Goal: Find specific page/section: Locate item on page

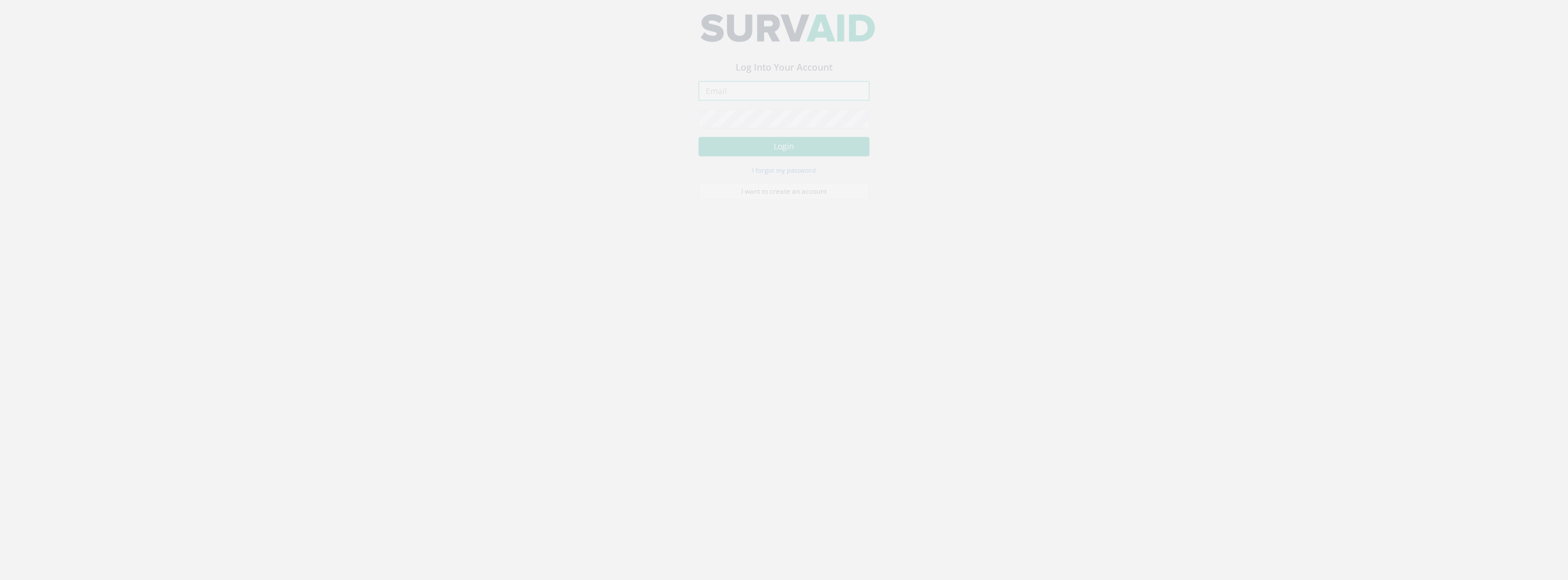
type input "[PERSON_NAME][EMAIL_ADDRESS][PERSON_NAME][DOMAIN_NAME]"
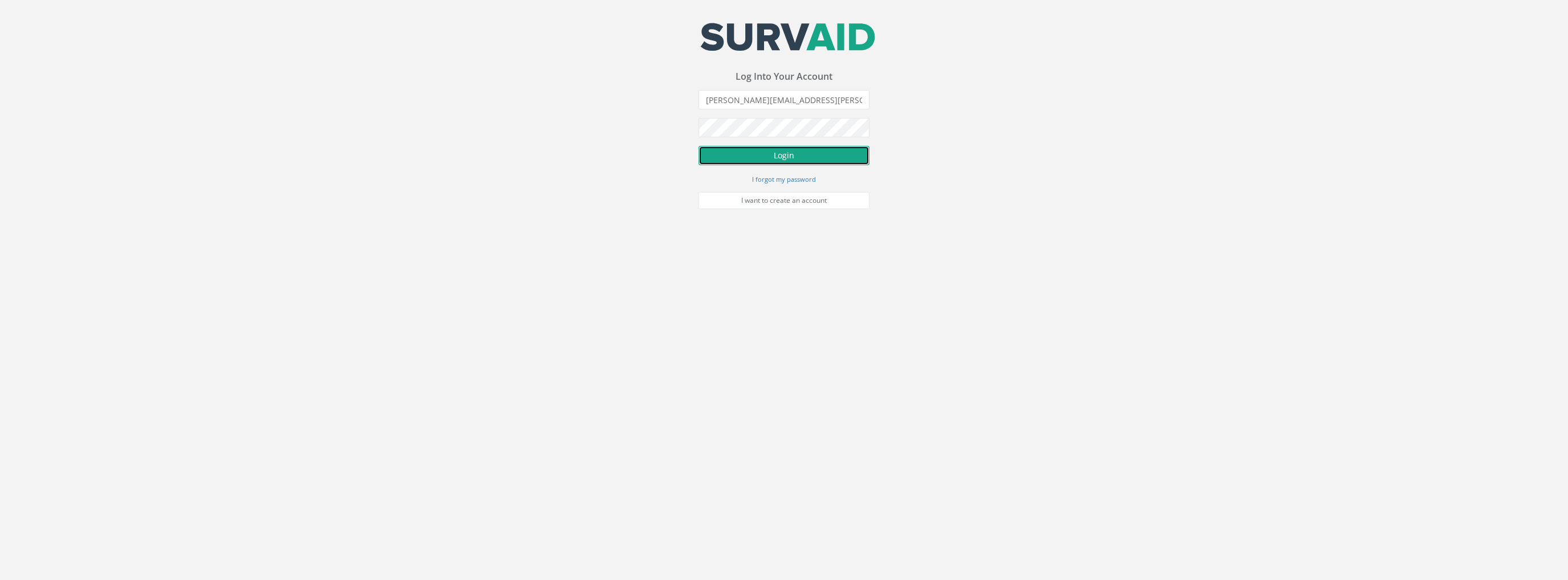
click at [752, 154] on button "Login" at bounding box center [784, 156] width 171 height 19
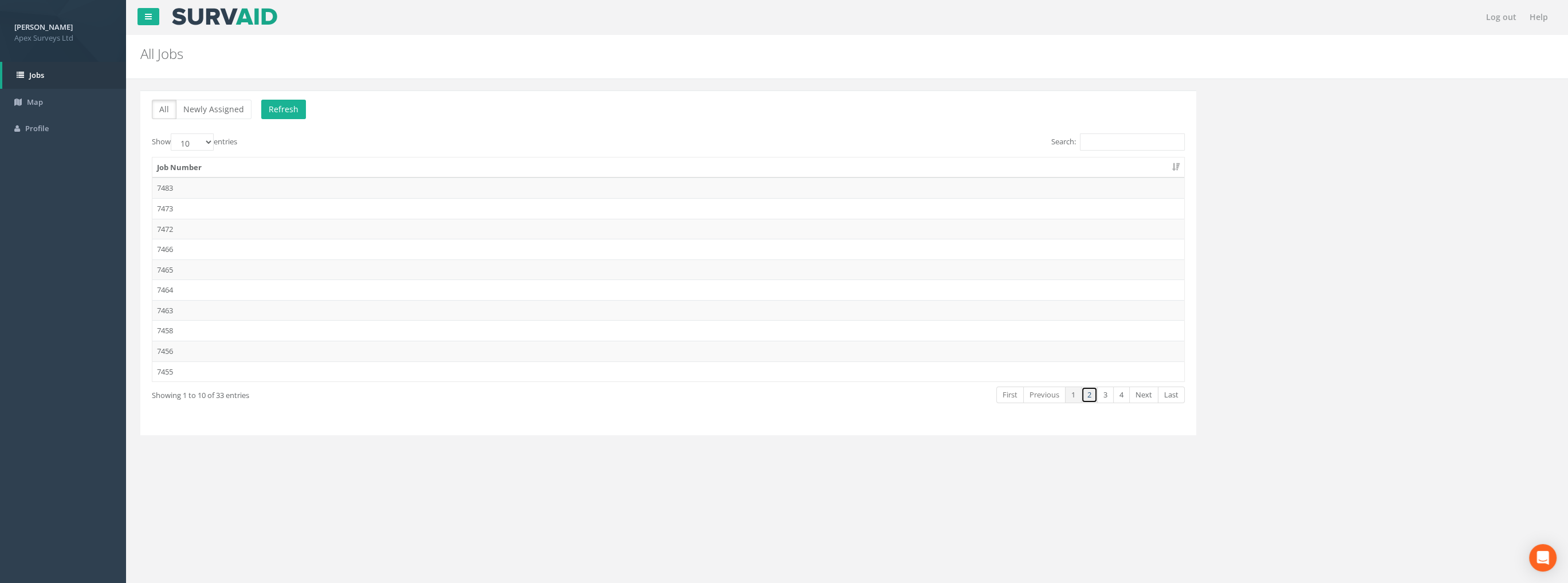
click at [1093, 390] on link "2" at bounding box center [1089, 395] width 16 height 16
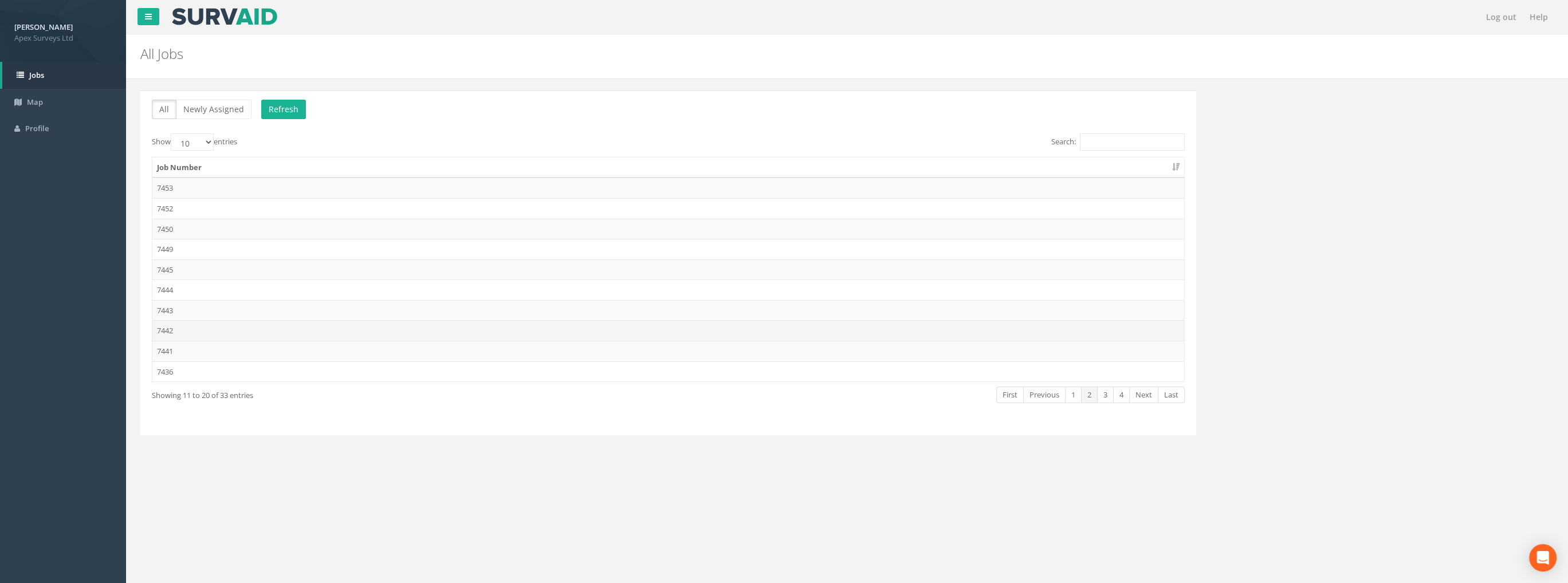
click at [170, 328] on td "7442" at bounding box center [668, 330] width 1032 height 20
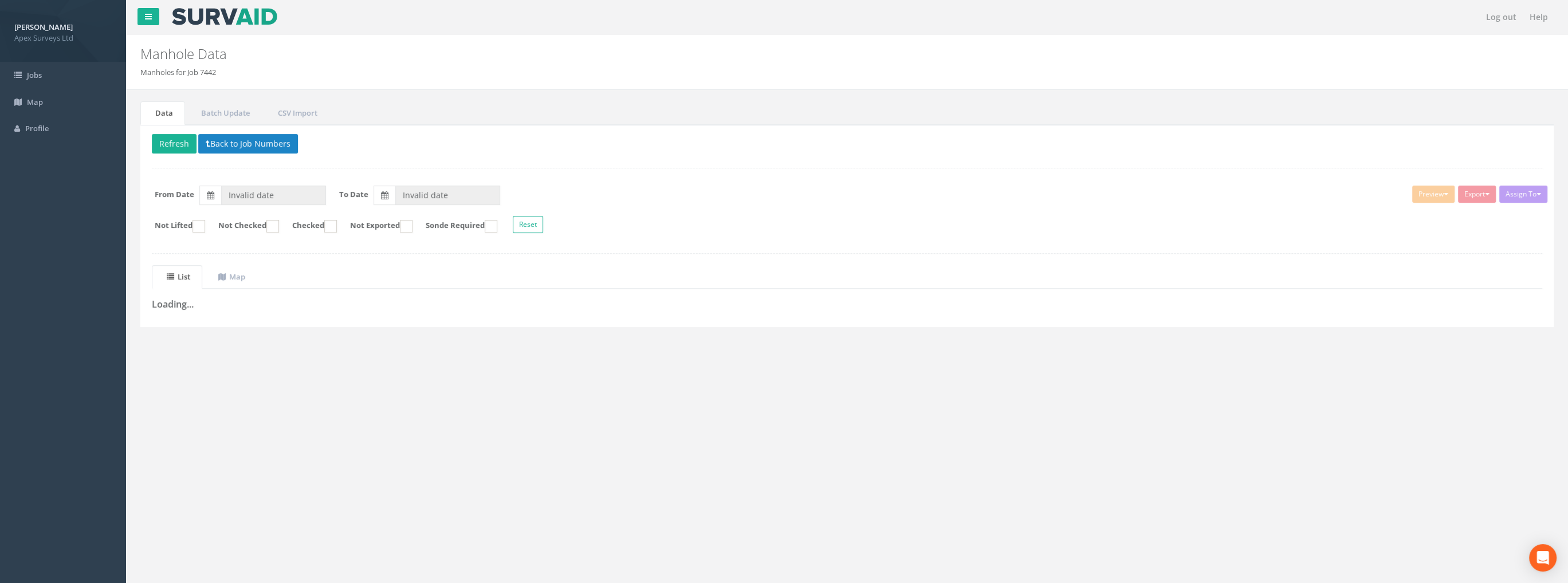
type input "[DATE]"
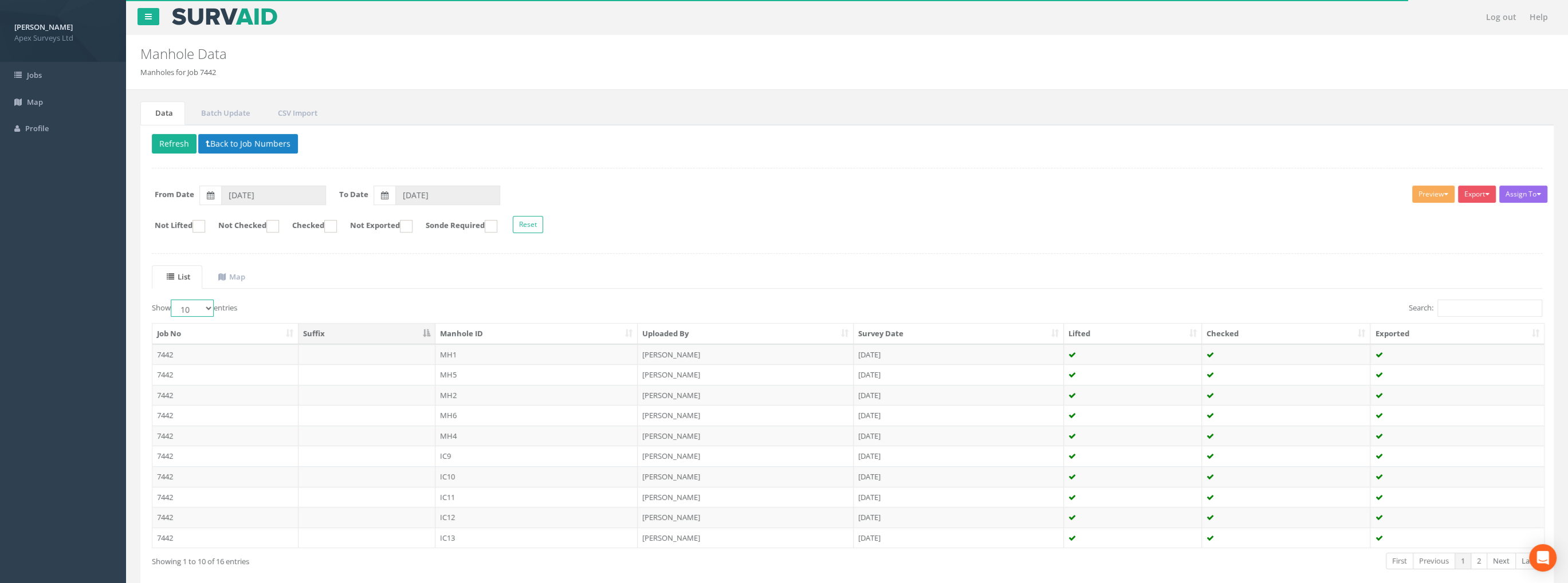
click at [188, 309] on select "10 25 50 100" at bounding box center [191, 307] width 43 height 17
select select "100"
click at [173, 299] on select "10 25 50 100" at bounding box center [191, 307] width 43 height 17
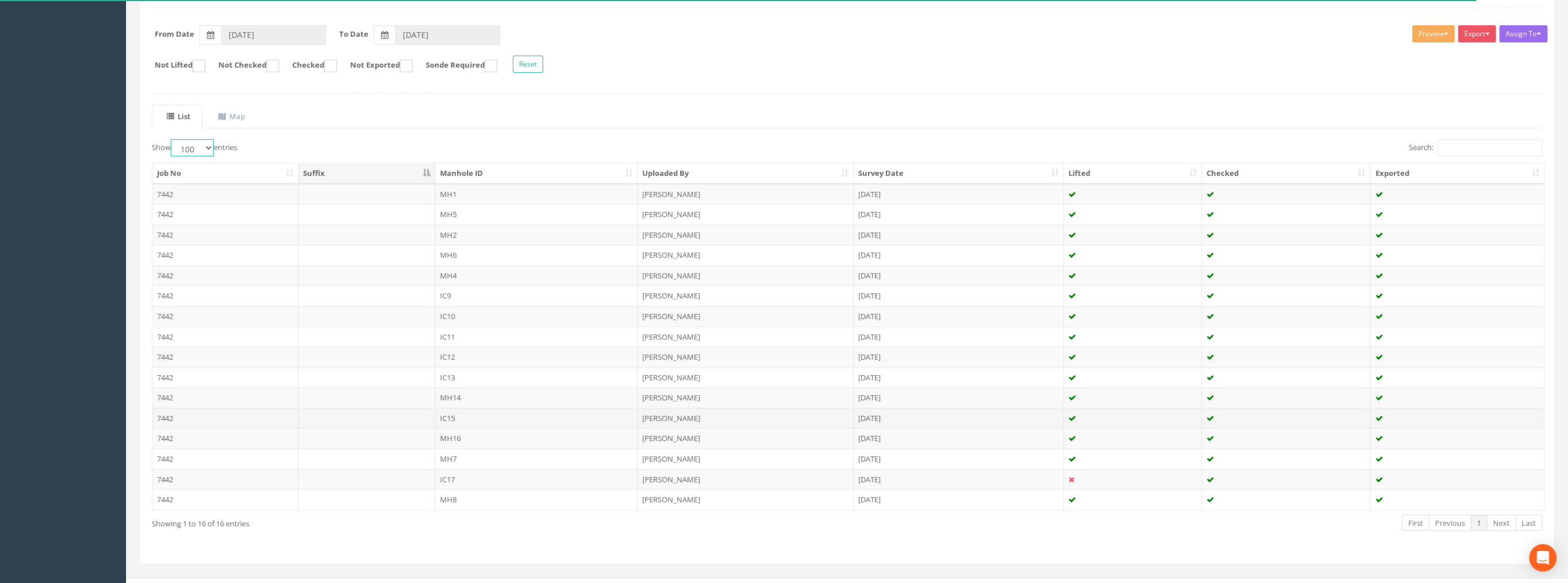
scroll to position [172, 0]
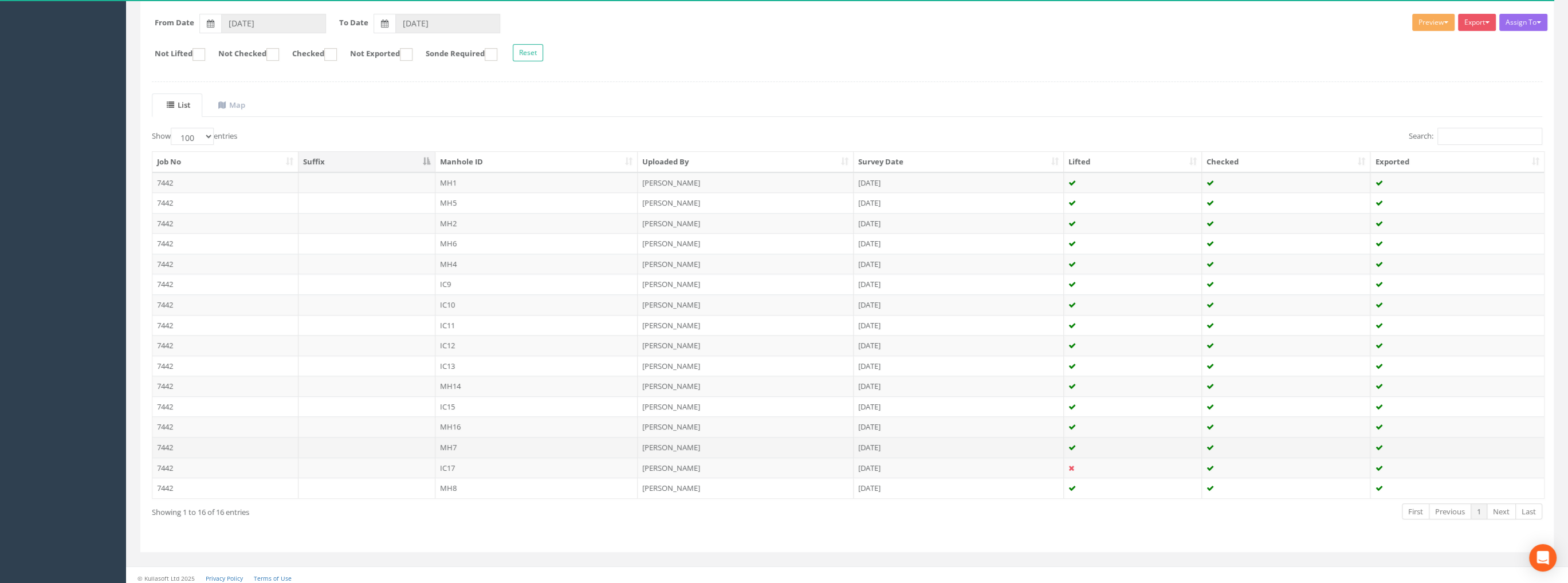
click at [173, 444] on td "7442" at bounding box center [226, 447] width 146 height 20
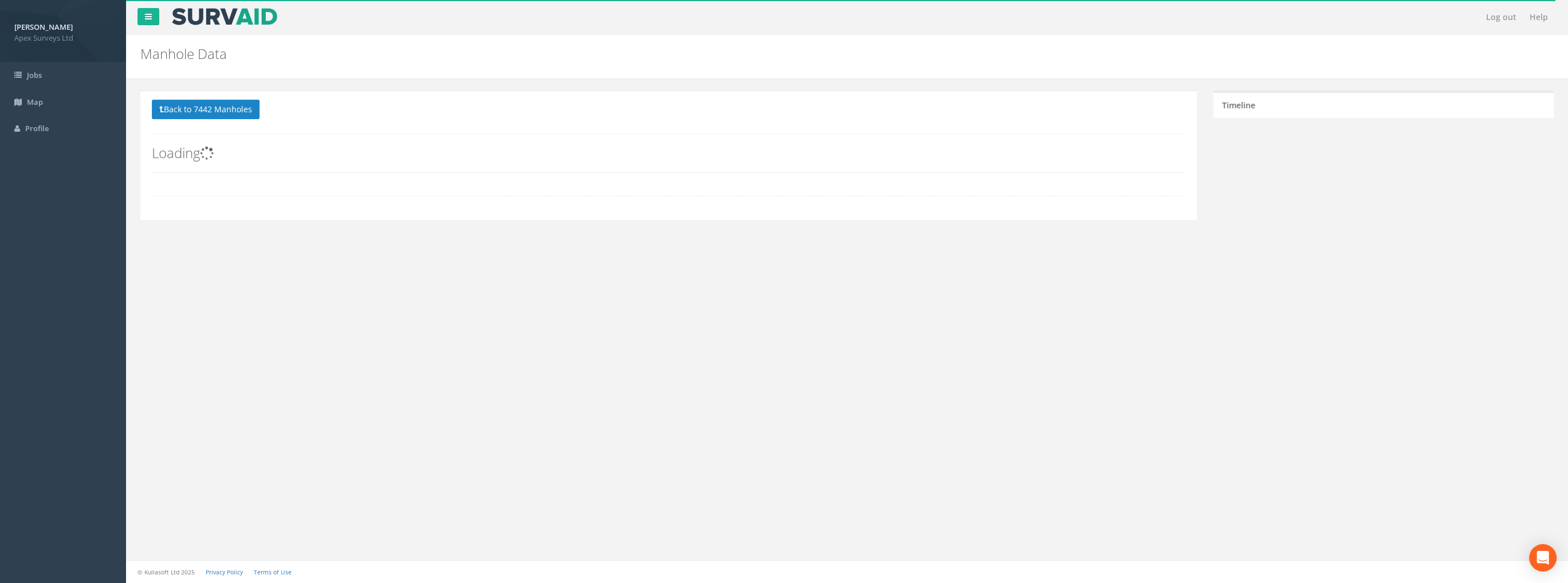
scroll to position [161, 0]
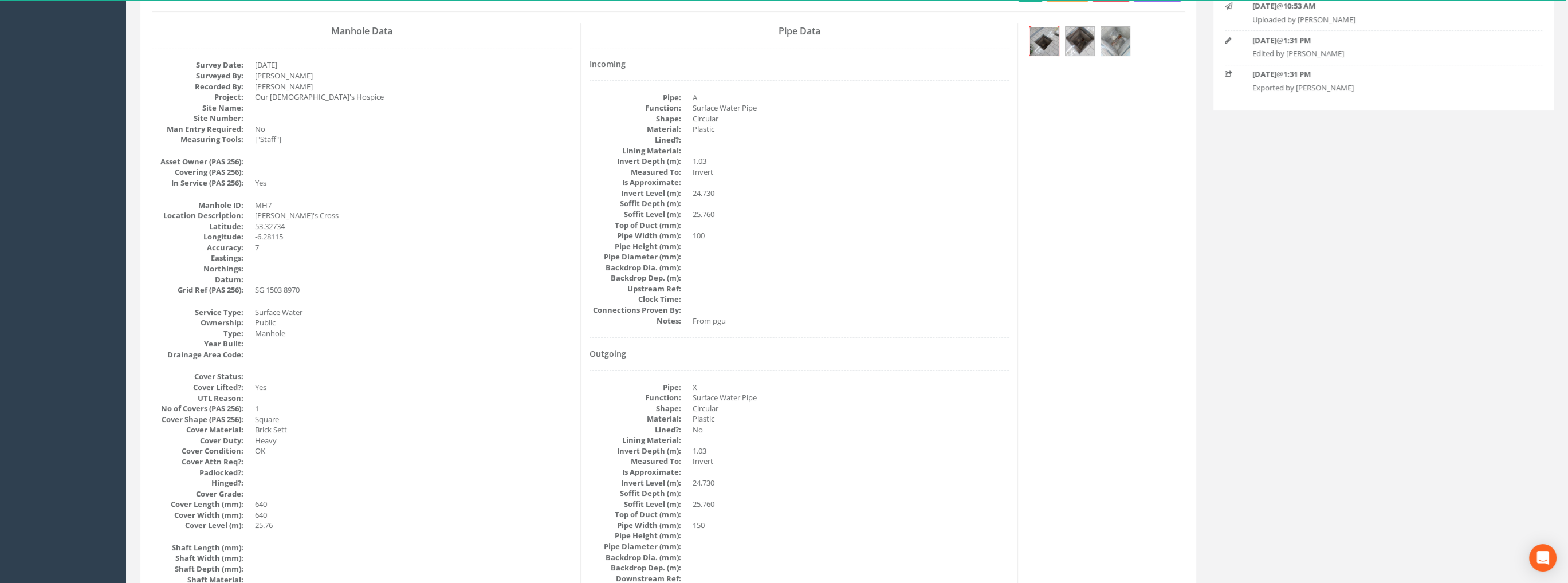
click at [1046, 40] on img at bounding box center [1044, 41] width 28 height 28
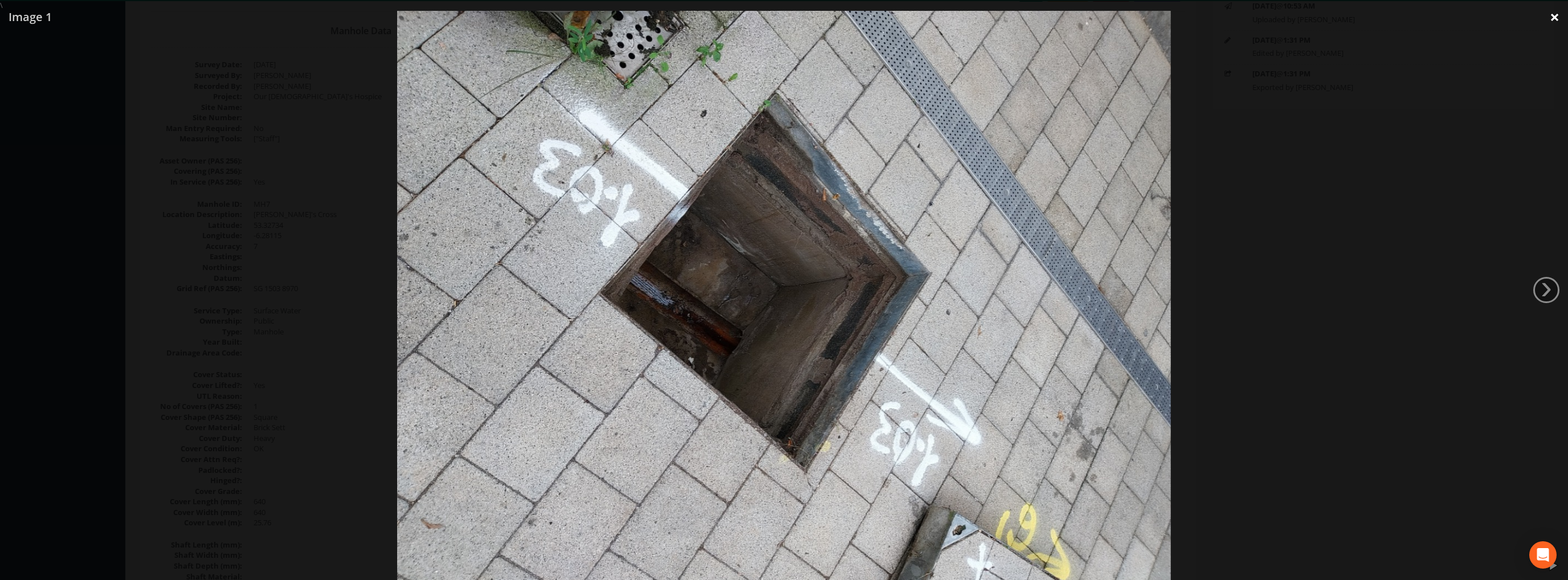
click at [1549, 16] on link "×" at bounding box center [1554, 17] width 27 height 34
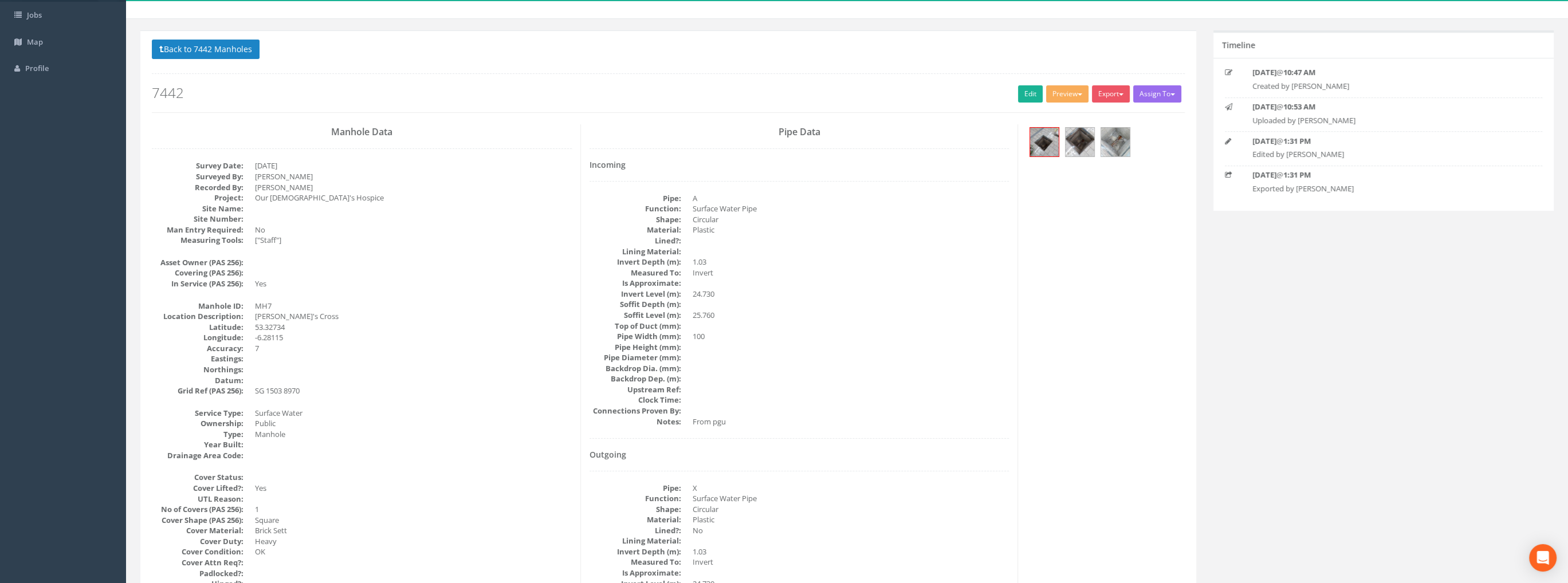
scroll to position [0, 0]
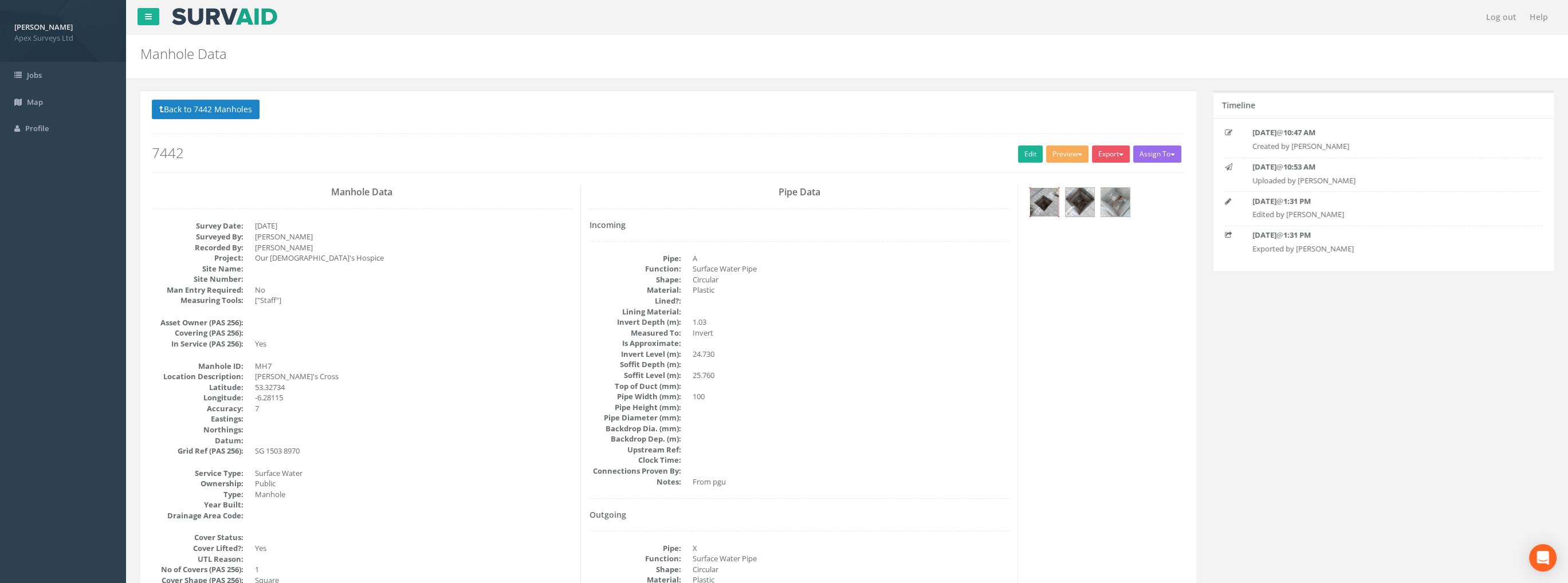
click at [1033, 194] on img at bounding box center [1044, 202] width 28 height 28
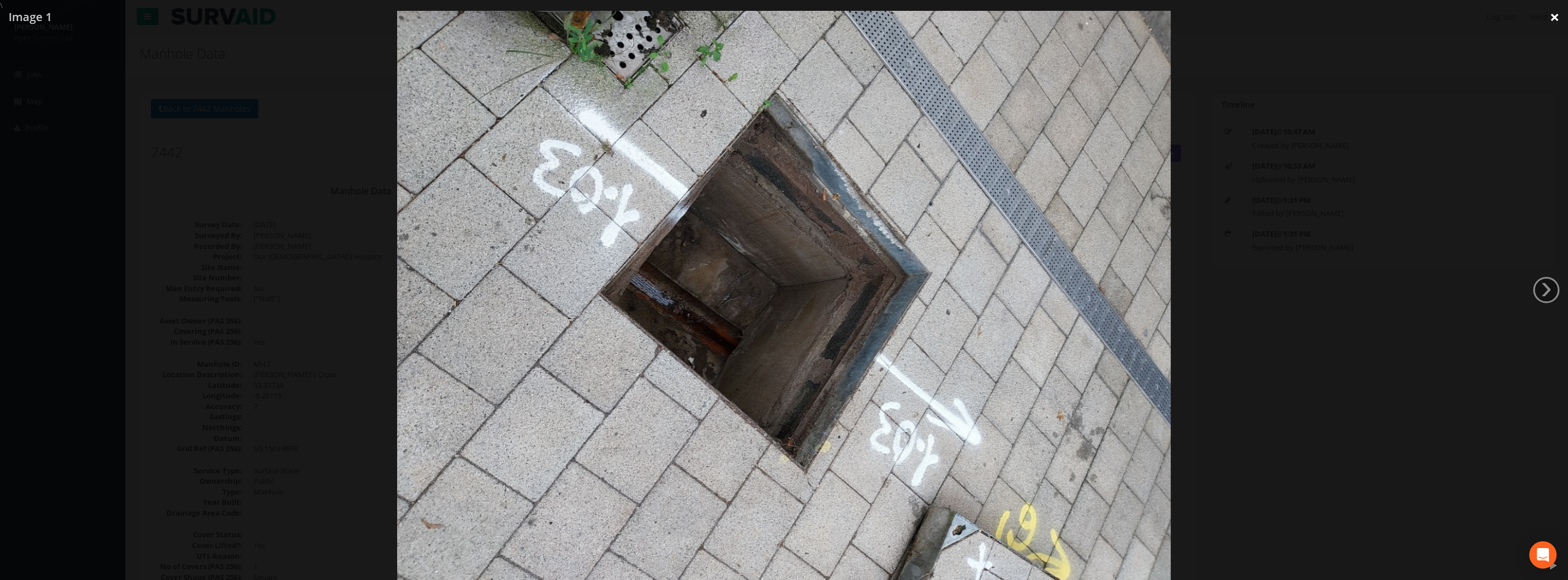
click at [1552, 15] on link "×" at bounding box center [1554, 17] width 27 height 34
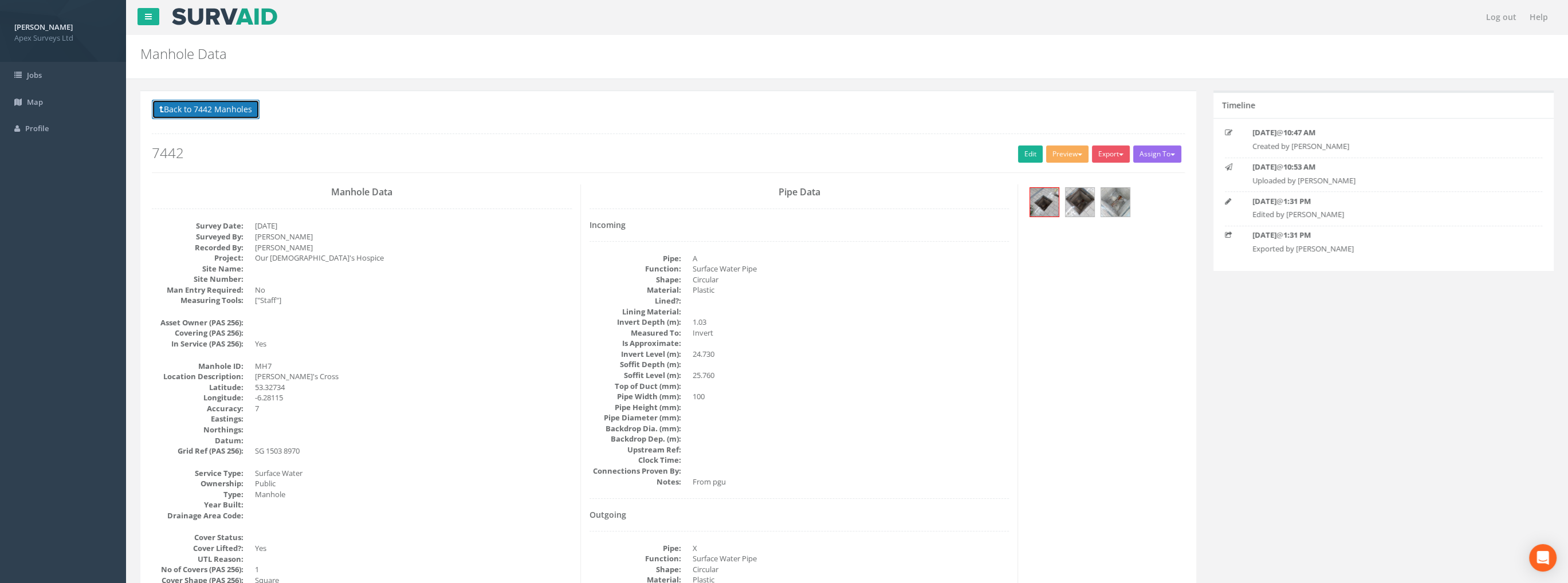
click at [190, 112] on button "Back to 7442 Manholes" at bounding box center [205, 109] width 108 height 19
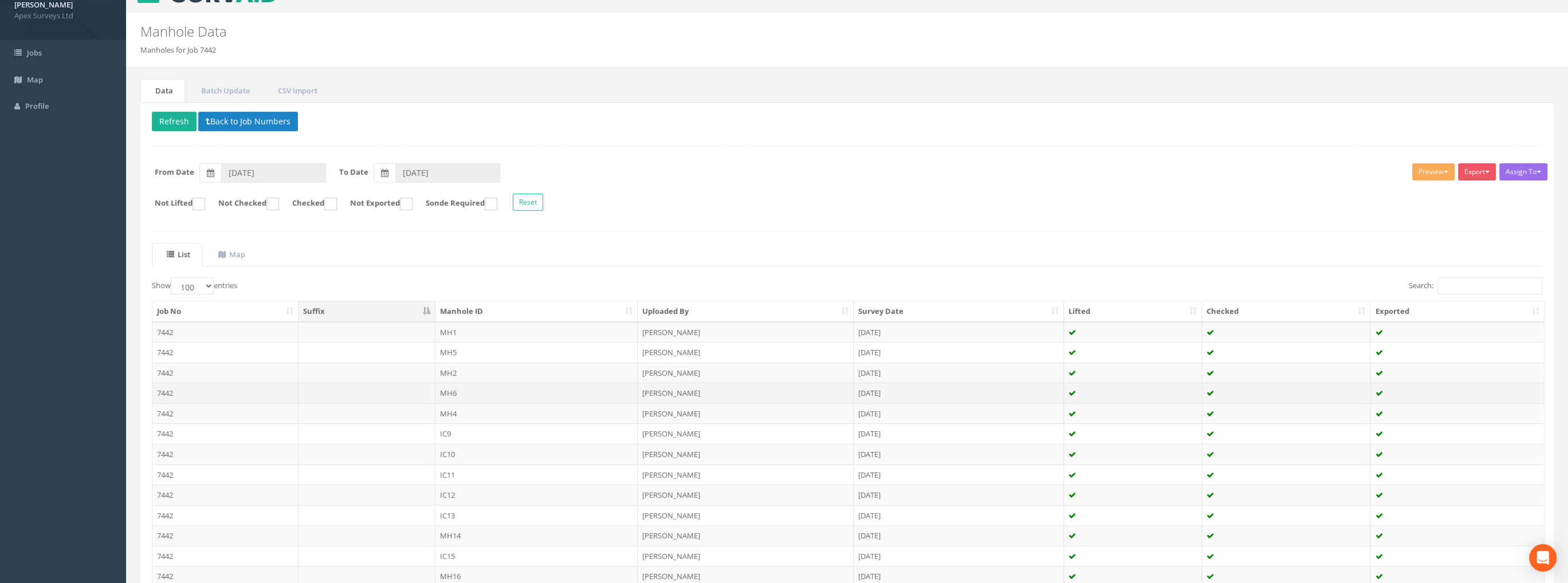
scroll to position [174, 0]
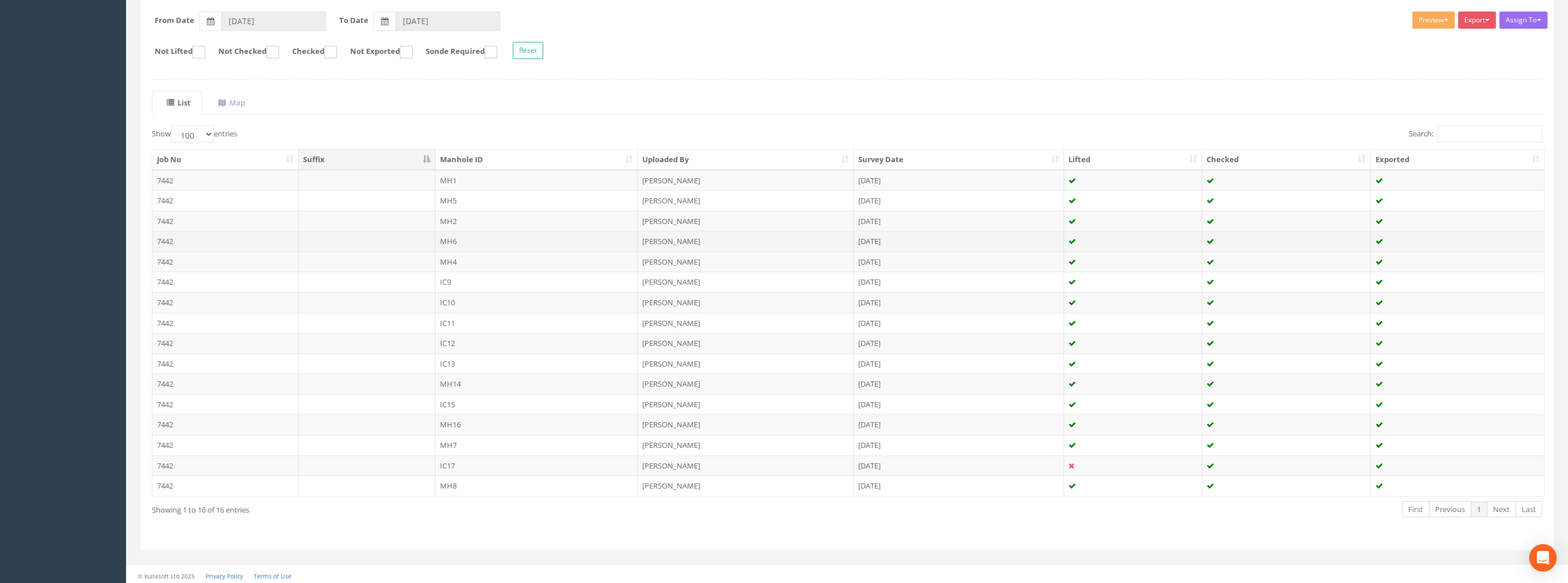
click at [169, 238] on td "7442" at bounding box center [226, 241] width 146 height 20
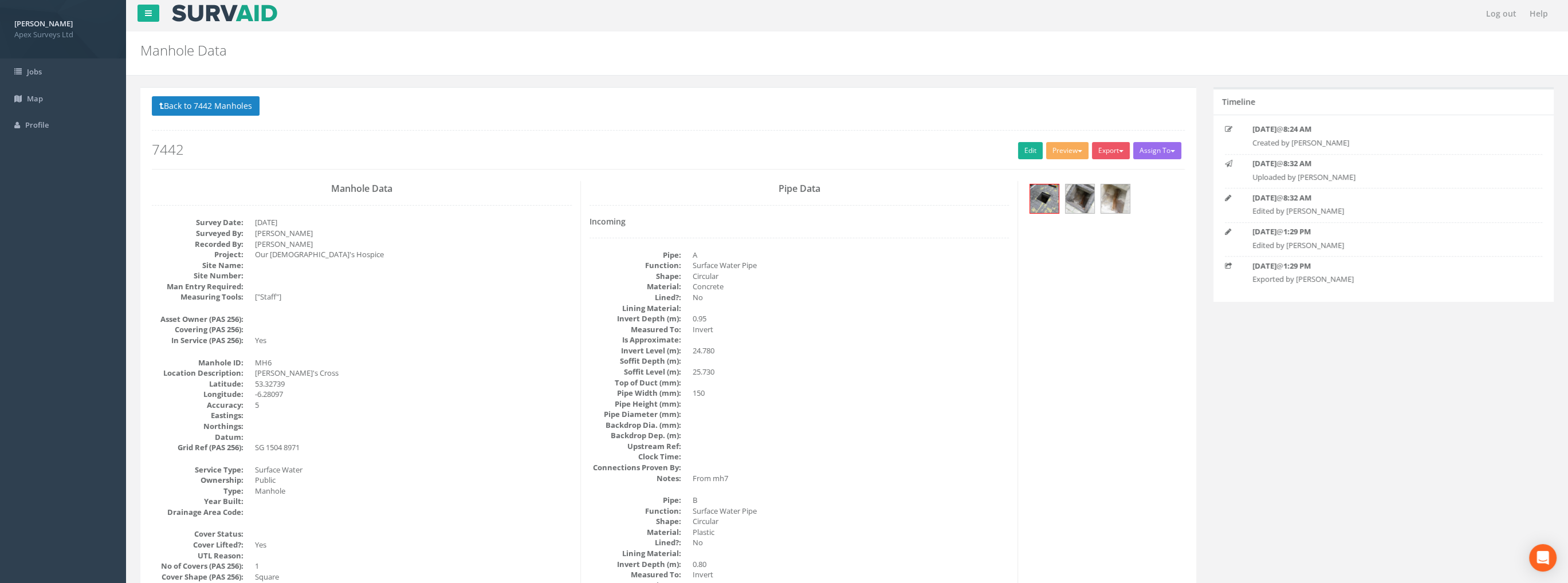
scroll to position [0, 0]
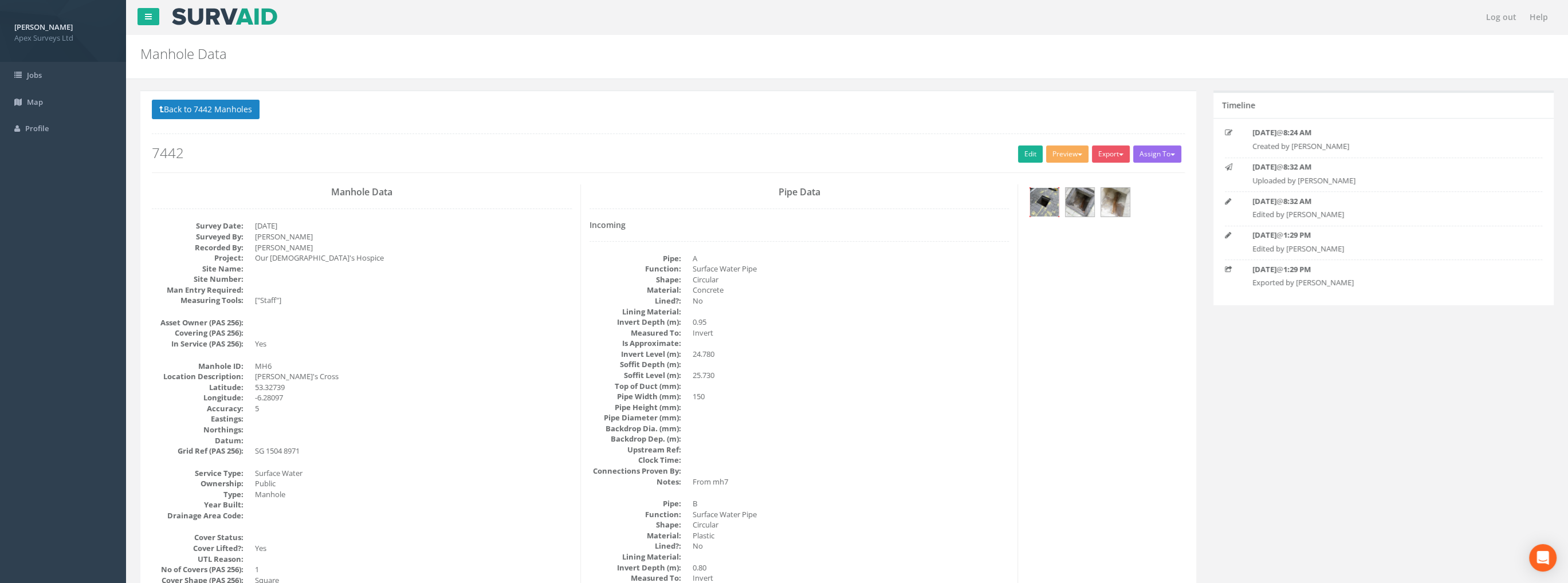
click at [1047, 199] on img at bounding box center [1044, 202] width 28 height 28
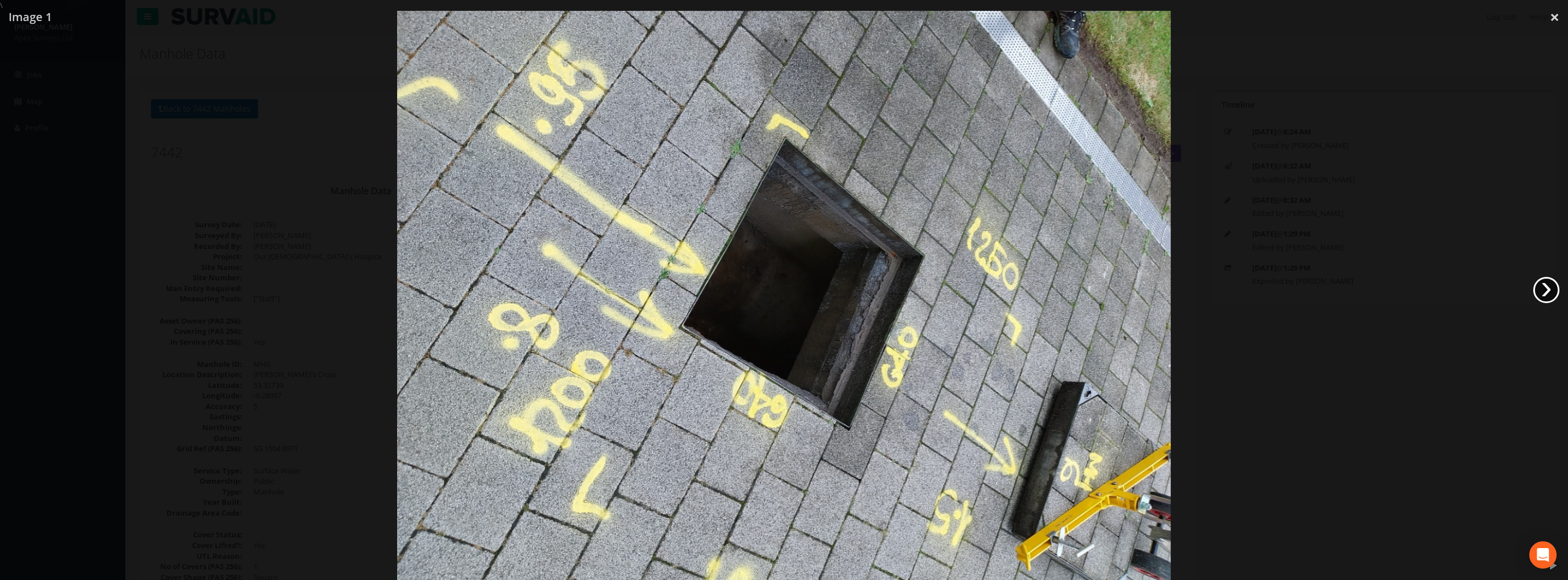
click at [1550, 289] on link "›" at bounding box center [1546, 290] width 26 height 26
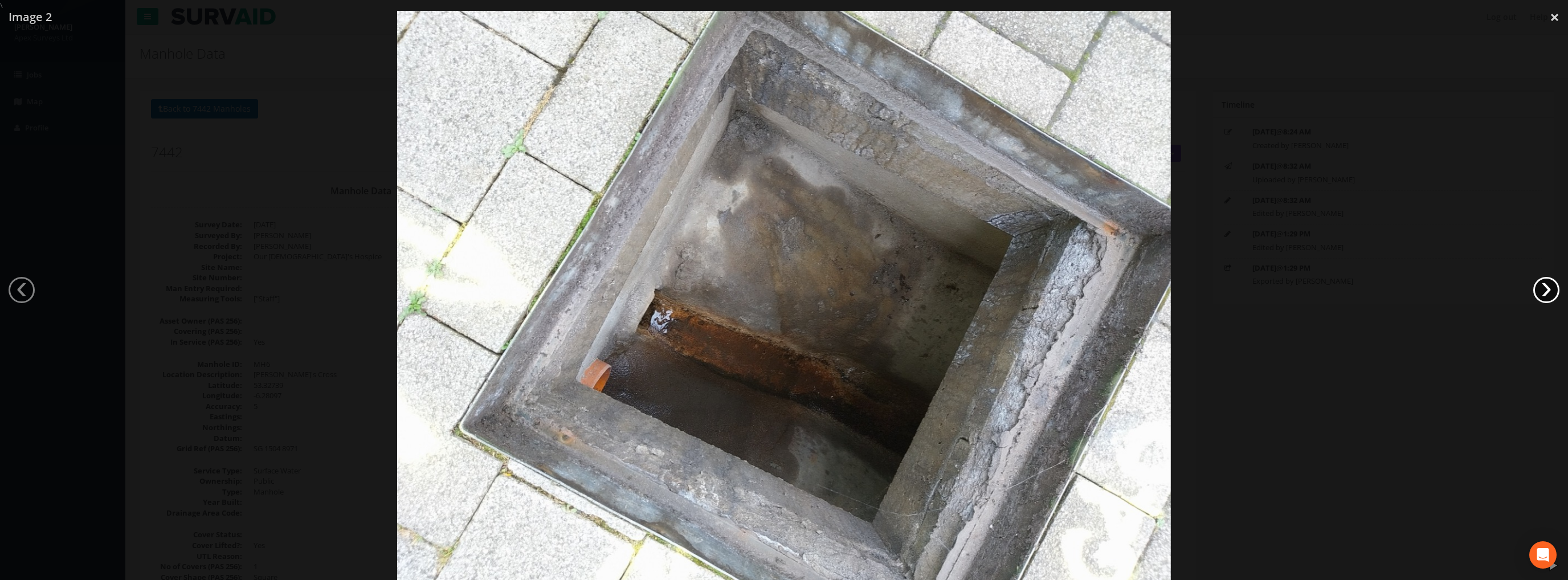
click at [1550, 289] on link "›" at bounding box center [1546, 290] width 26 height 26
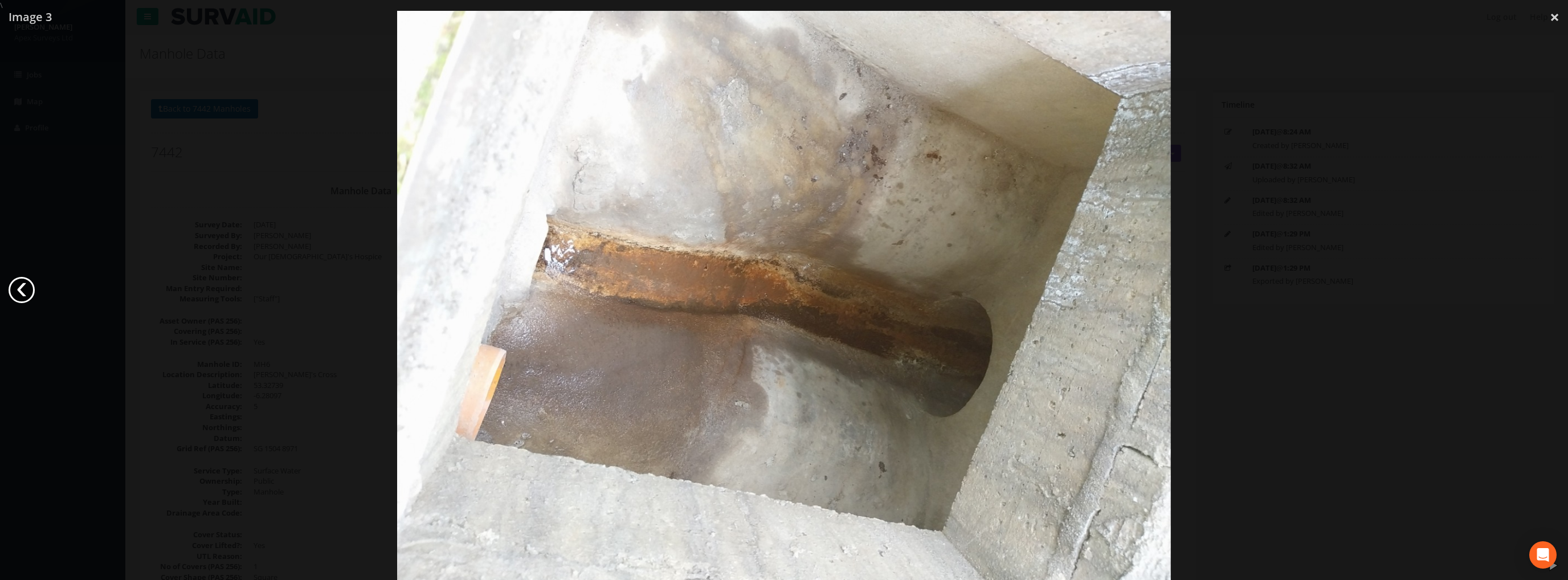
click at [21, 282] on link "‹" at bounding box center [22, 290] width 26 height 26
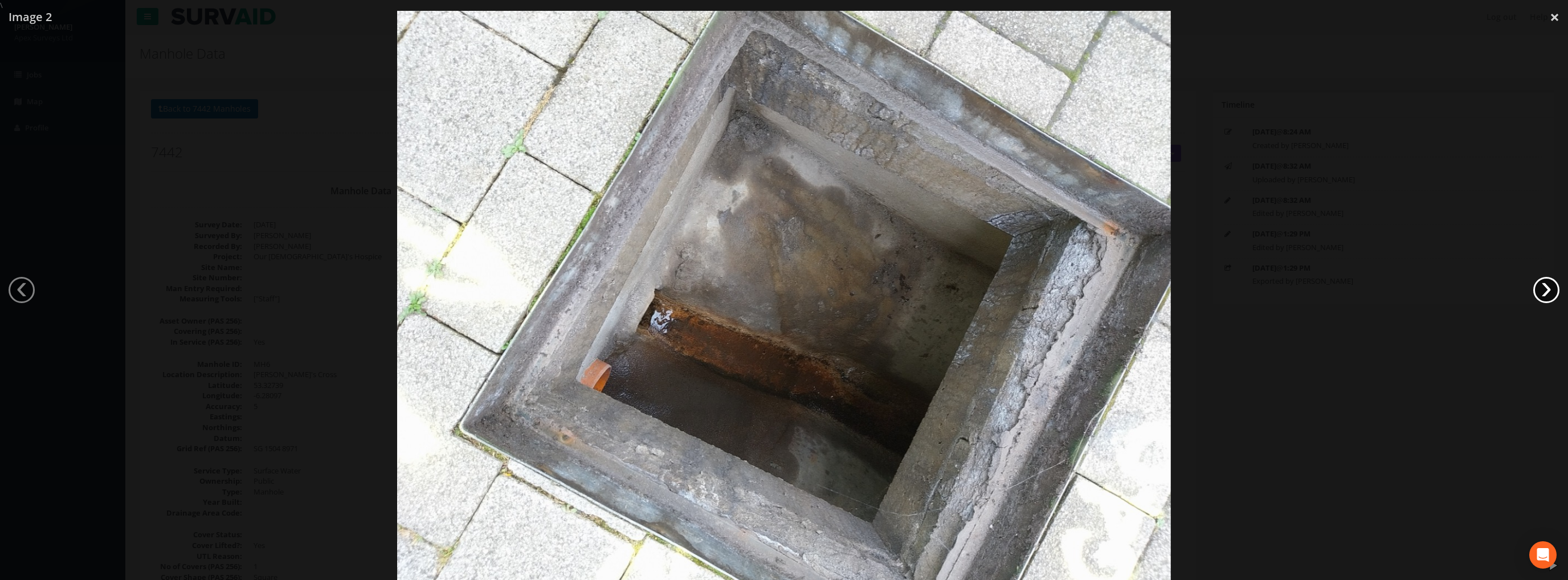
click at [1549, 287] on link "›" at bounding box center [1546, 290] width 26 height 26
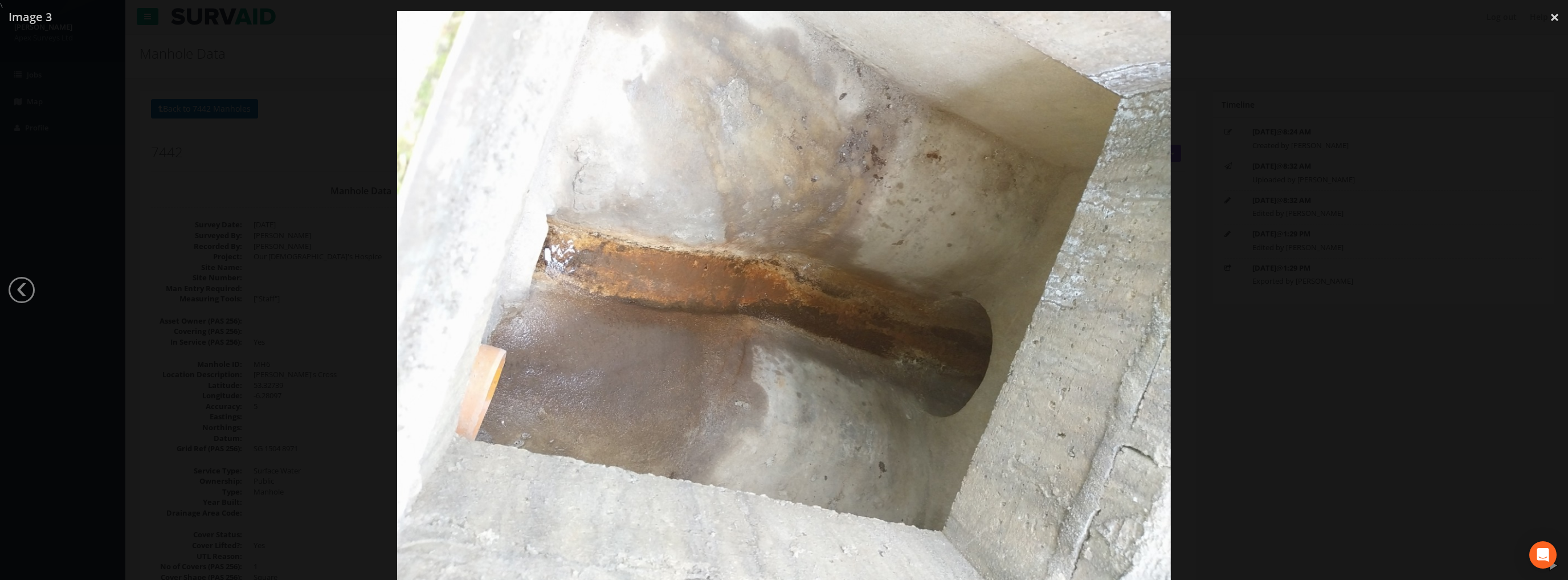
click at [1549, 287] on div at bounding box center [784, 300] width 1568 height 580
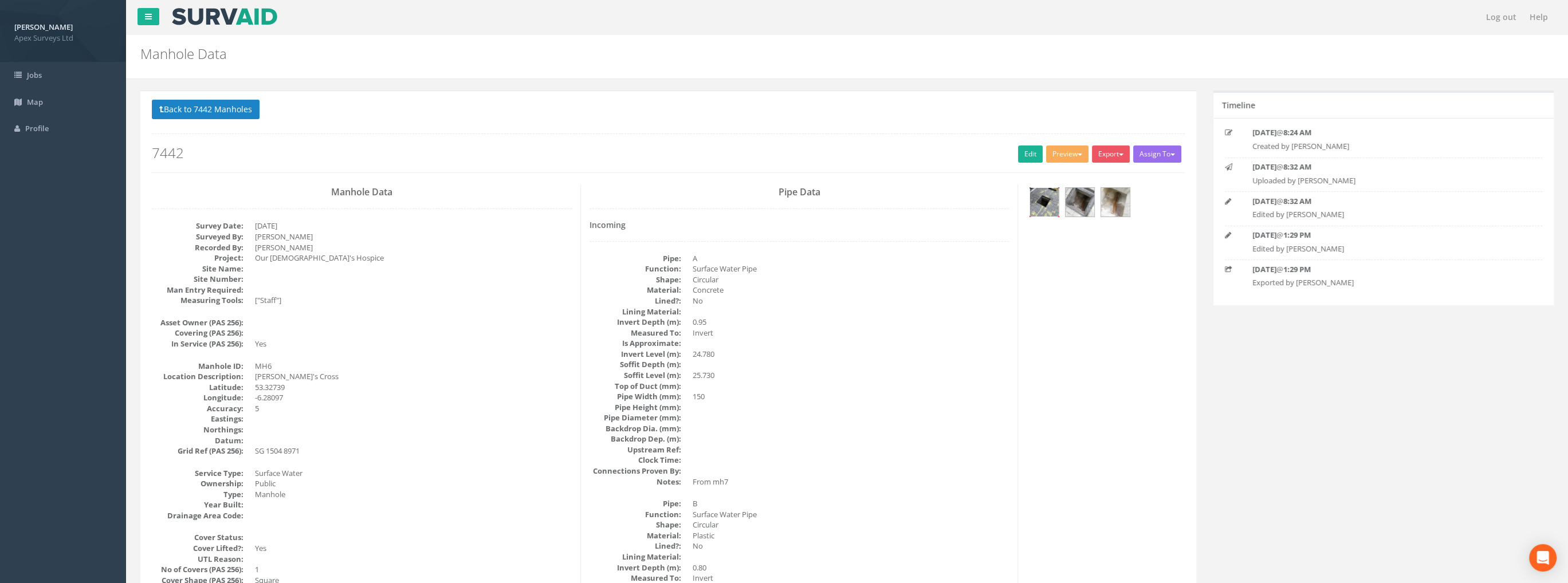
click at [1053, 195] on img at bounding box center [1044, 202] width 28 height 28
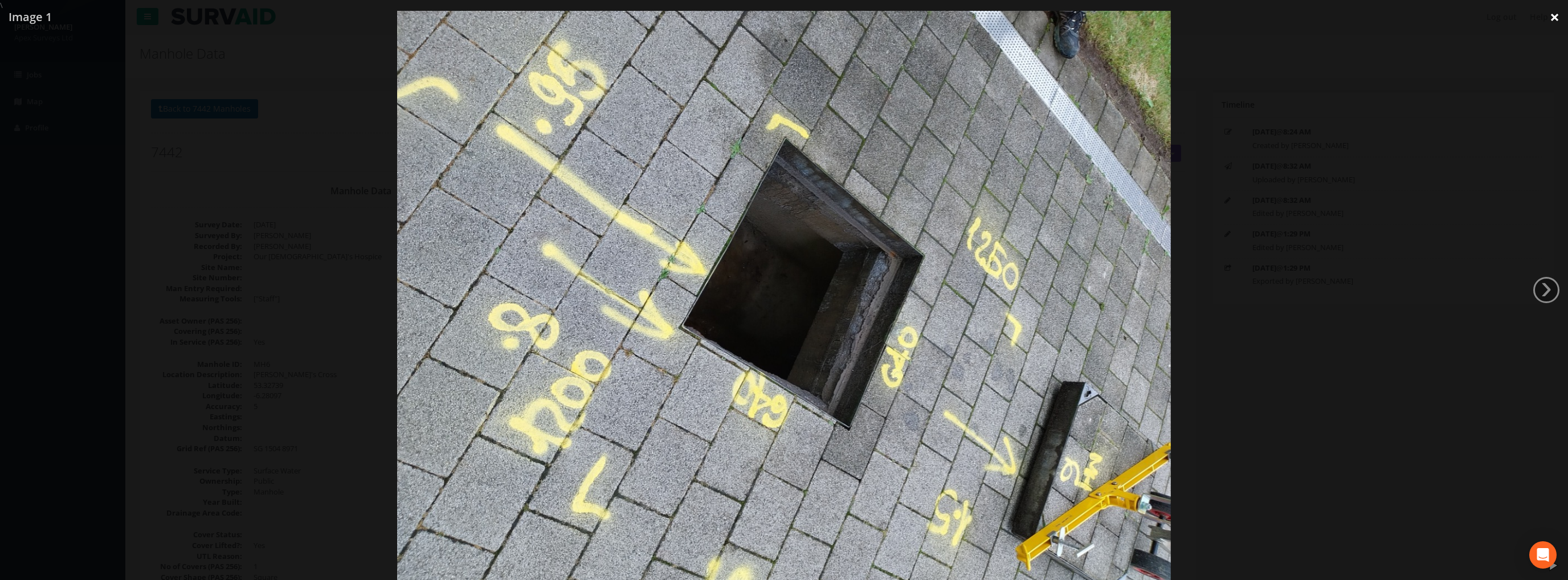
click at [1557, 15] on link "×" at bounding box center [1554, 17] width 27 height 34
